Goal: Navigation & Orientation: Go to known website

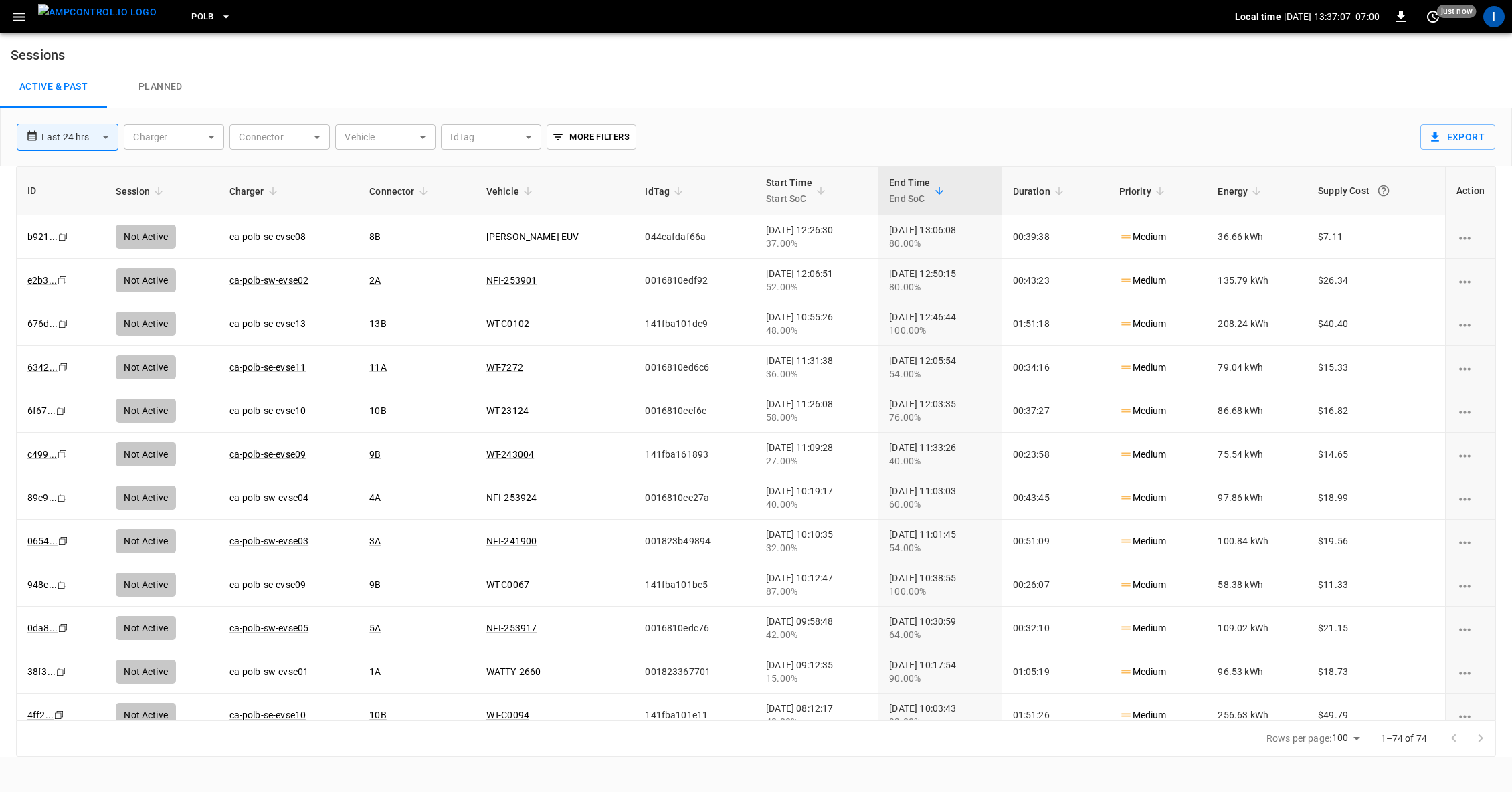
click at [192, 16] on button "PoLB" at bounding box center [211, 17] width 51 height 26
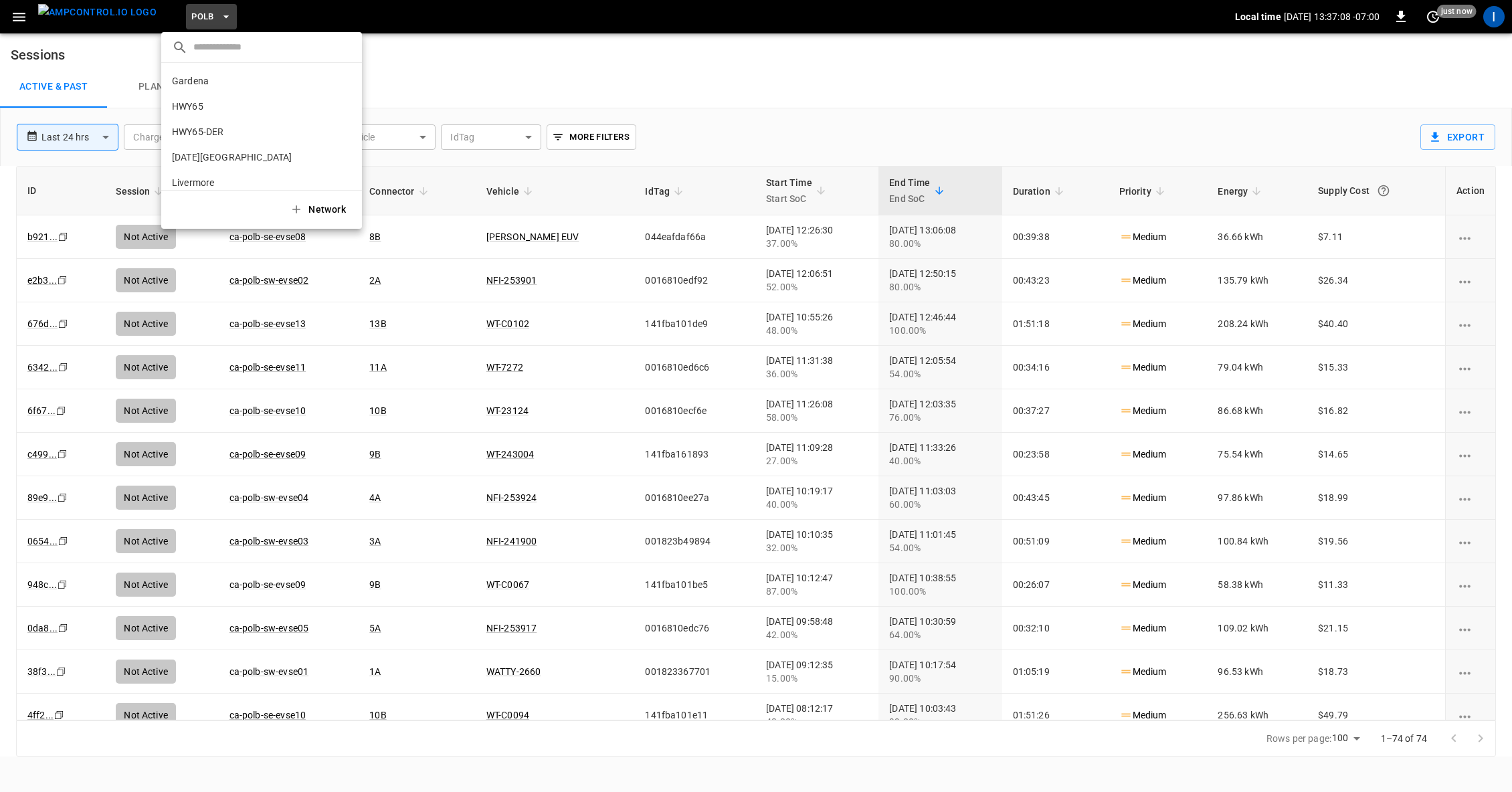
scroll to position [113, 0]
click at [202, 123] on li "SanB 5792 ..." at bounding box center [261, 121] width 201 height 26
